Goal: Task Accomplishment & Management: Manage account settings

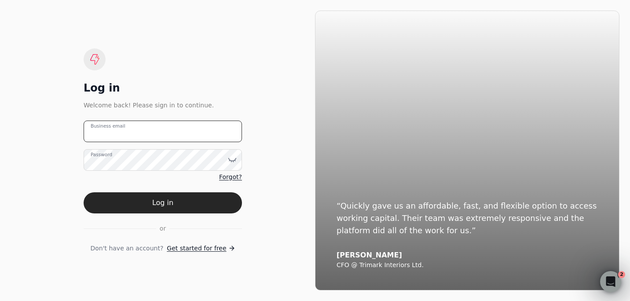
type email "[PERSON_NAME][EMAIL_ADDRESS][DOMAIN_NAME]"
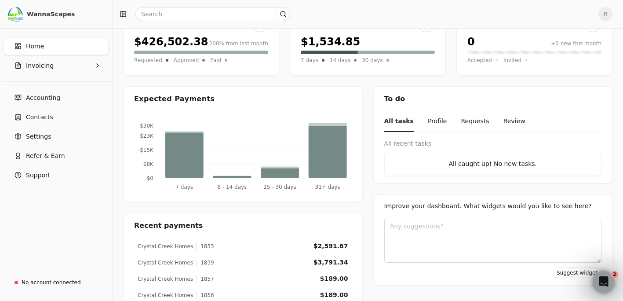
scroll to position [88, 0]
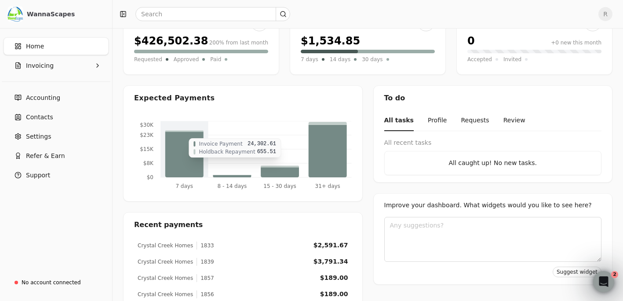
click at [182, 162] on icon at bounding box center [184, 155] width 38 height 46
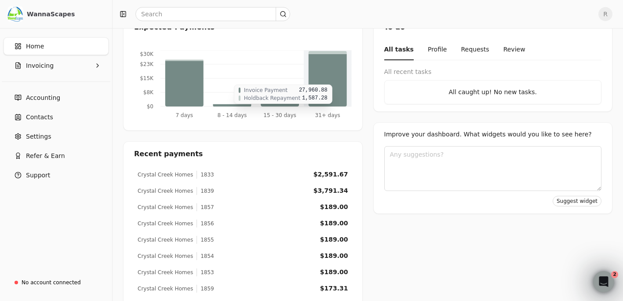
scroll to position [176, 0]
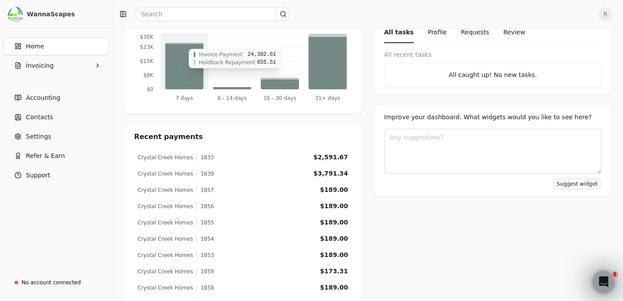
click at [173, 73] on icon at bounding box center [184, 67] width 38 height 46
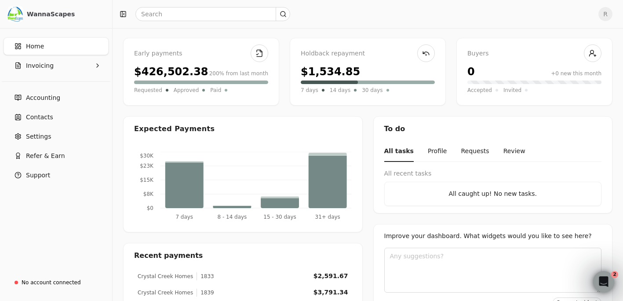
scroll to position [0, 0]
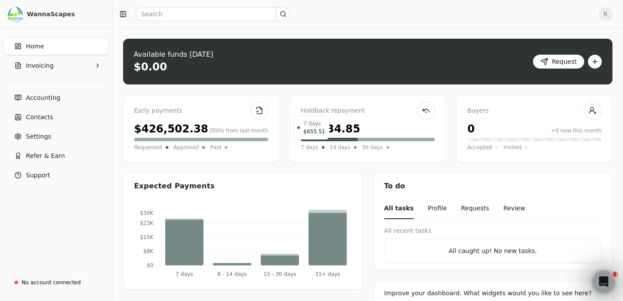
click at [310, 147] on span "7 days" at bounding box center [310, 147] width 18 height 9
click at [48, 67] on span "Invoicing" at bounding box center [40, 65] width 28 height 9
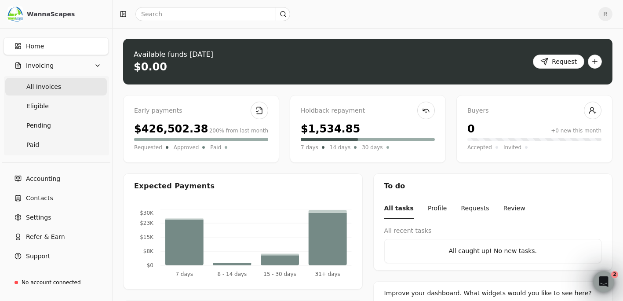
click at [45, 87] on span "All Invoices" at bounding box center [43, 86] width 35 height 9
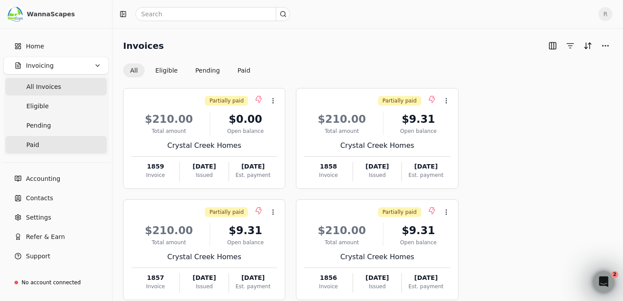
click at [37, 147] on span "Paid" at bounding box center [32, 144] width 13 height 9
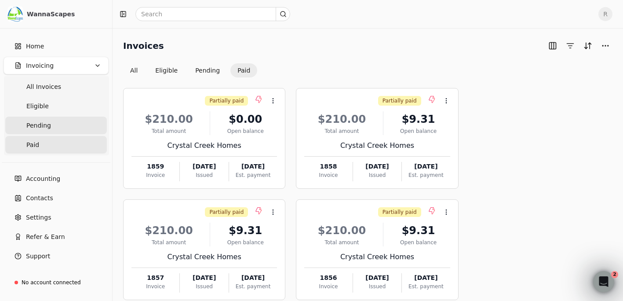
click at [38, 126] on span "Pending" at bounding box center [38, 125] width 25 height 9
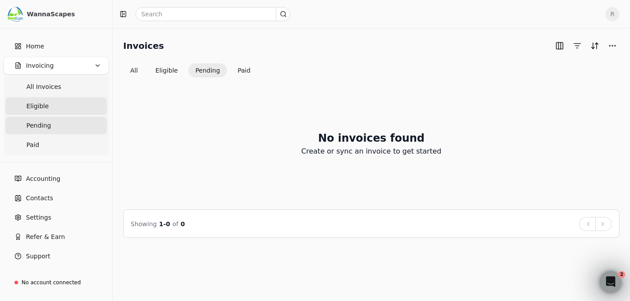
click at [60, 113] on link "Eligible" at bounding box center [56, 106] width 102 height 18
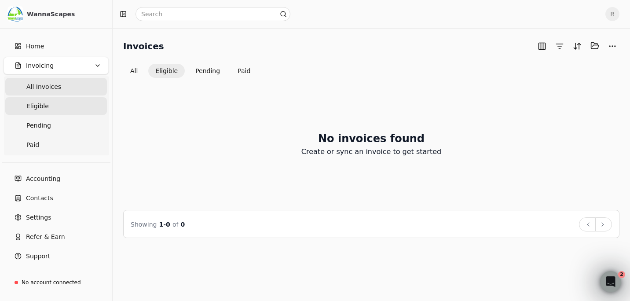
click at [44, 85] on span "All Invoices" at bounding box center [43, 86] width 35 height 9
